Goal: Navigation & Orientation: Understand site structure

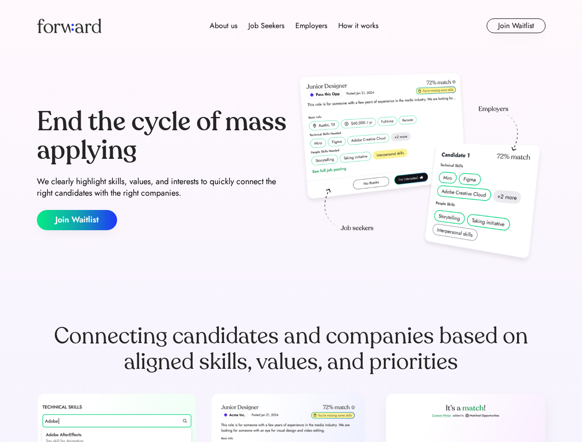
click at [291, 221] on div "End the cycle of mass applying We clearly highlight skills, values, and interes…" at bounding box center [291, 169] width 508 height 198
click at [291, 26] on div "About us Job Seekers Employers How it works" at bounding box center [293, 25] width 363 height 11
click at [69, 26] on img at bounding box center [69, 25] width 64 height 15
click at [294, 26] on div "About us Job Seekers Employers How it works" at bounding box center [293, 25] width 363 height 11
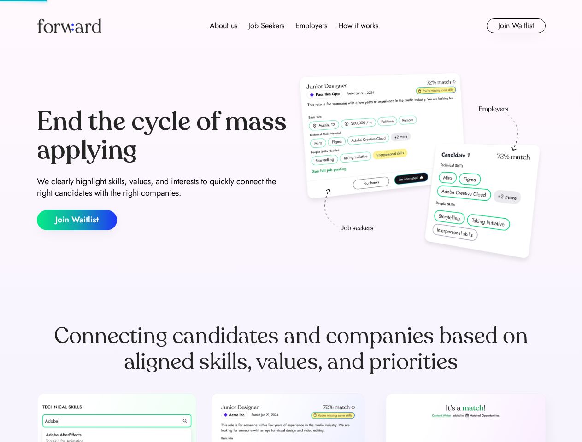
click at [223, 26] on div "About us" at bounding box center [224, 25] width 28 height 11
click at [266, 26] on div "Job Seekers" at bounding box center [266, 25] width 36 height 11
click at [311, 26] on div "Employers" at bounding box center [311, 25] width 32 height 11
click at [357, 26] on div "How it works" at bounding box center [358, 25] width 40 height 11
click at [515, 26] on button "Join Waitlist" at bounding box center [515, 25] width 59 height 15
